Goal: Book appointment/travel/reservation

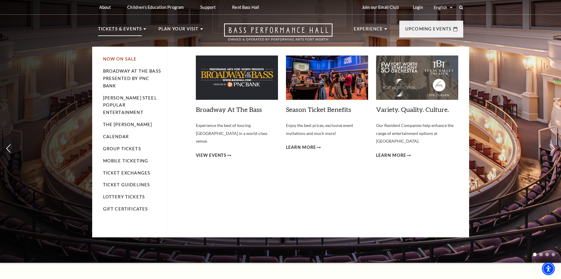
click at [126, 58] on link "Now On Sale" at bounding box center [120, 58] width 34 height 5
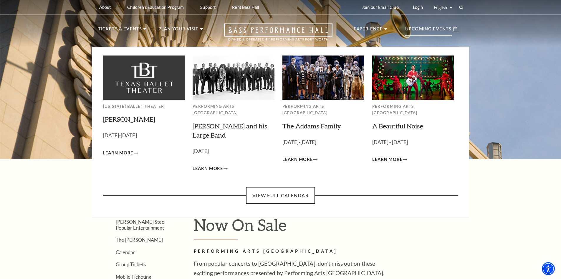
click at [422, 31] on p "Upcoming Events" at bounding box center [429, 30] width 47 height 11
click at [421, 28] on p "Upcoming Events" at bounding box center [429, 30] width 47 height 11
click at [286, 187] on link "View Full Calendar" at bounding box center [280, 195] width 69 height 17
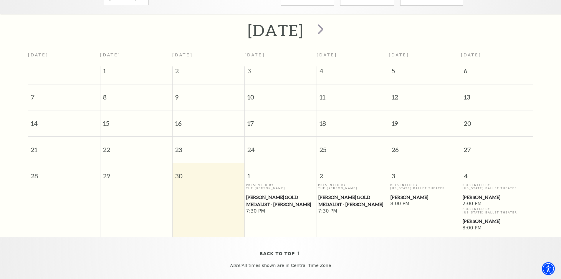
scroll to position [111, 0]
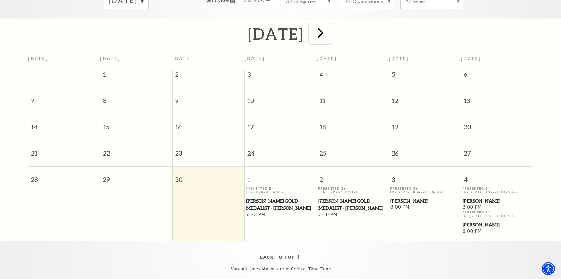
click at [329, 27] on span "next" at bounding box center [320, 32] width 17 height 17
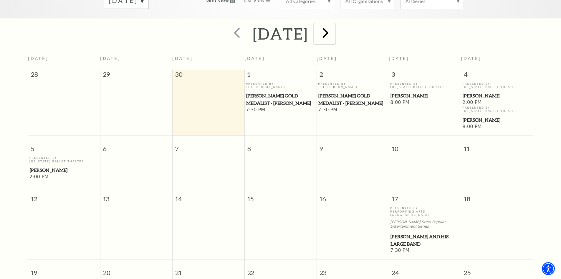
click at [334, 31] on span "next" at bounding box center [325, 32] width 17 height 17
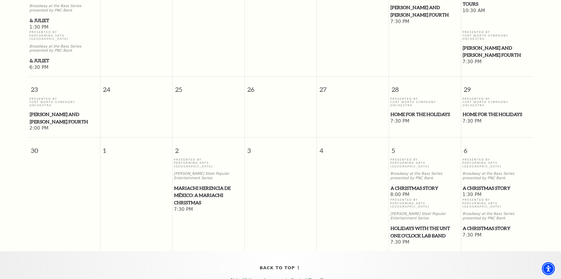
scroll to position [524, 0]
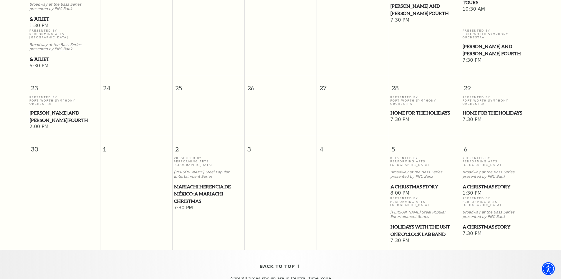
click at [404, 109] on span "Home for the Holidays" at bounding box center [425, 112] width 69 height 7
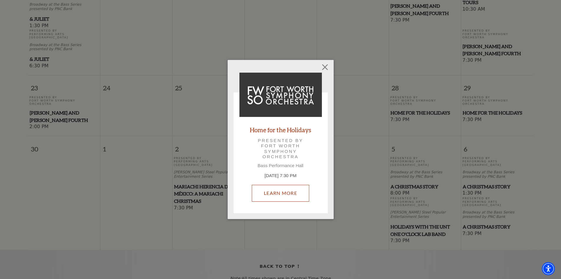
click at [294, 189] on link "Learn More" at bounding box center [280, 193] width 57 height 17
